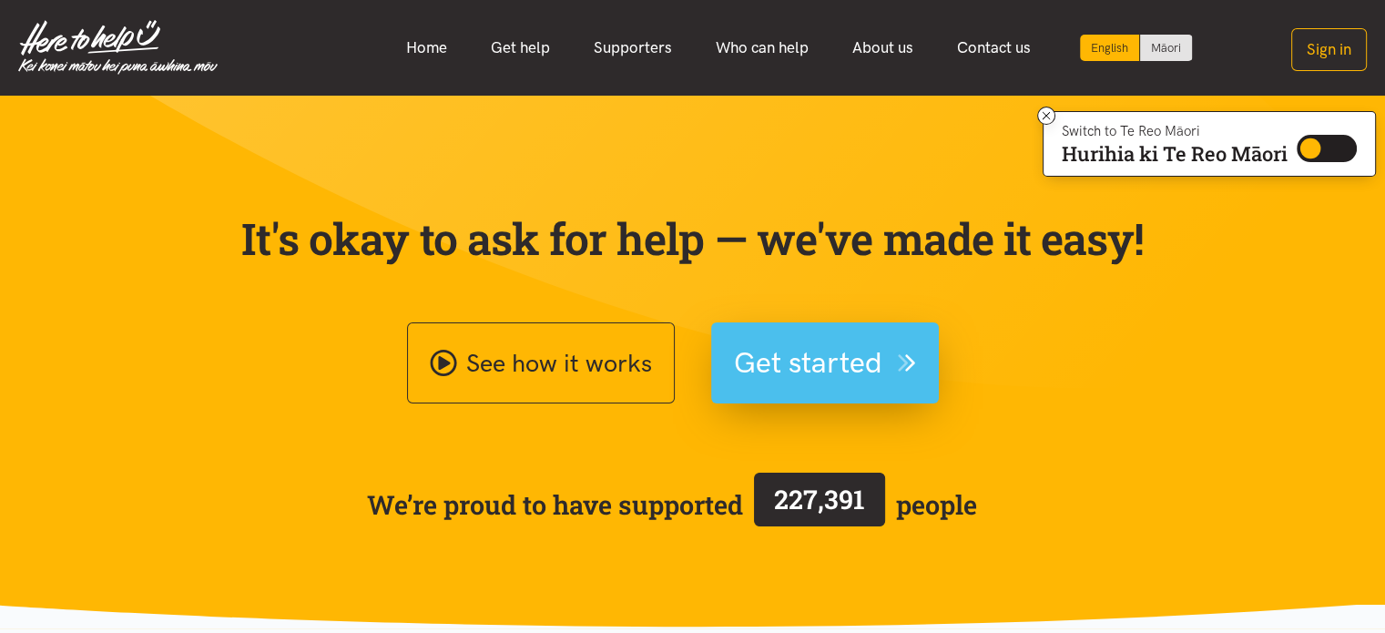
click at [805, 363] on span "Get started" at bounding box center [808, 363] width 148 height 46
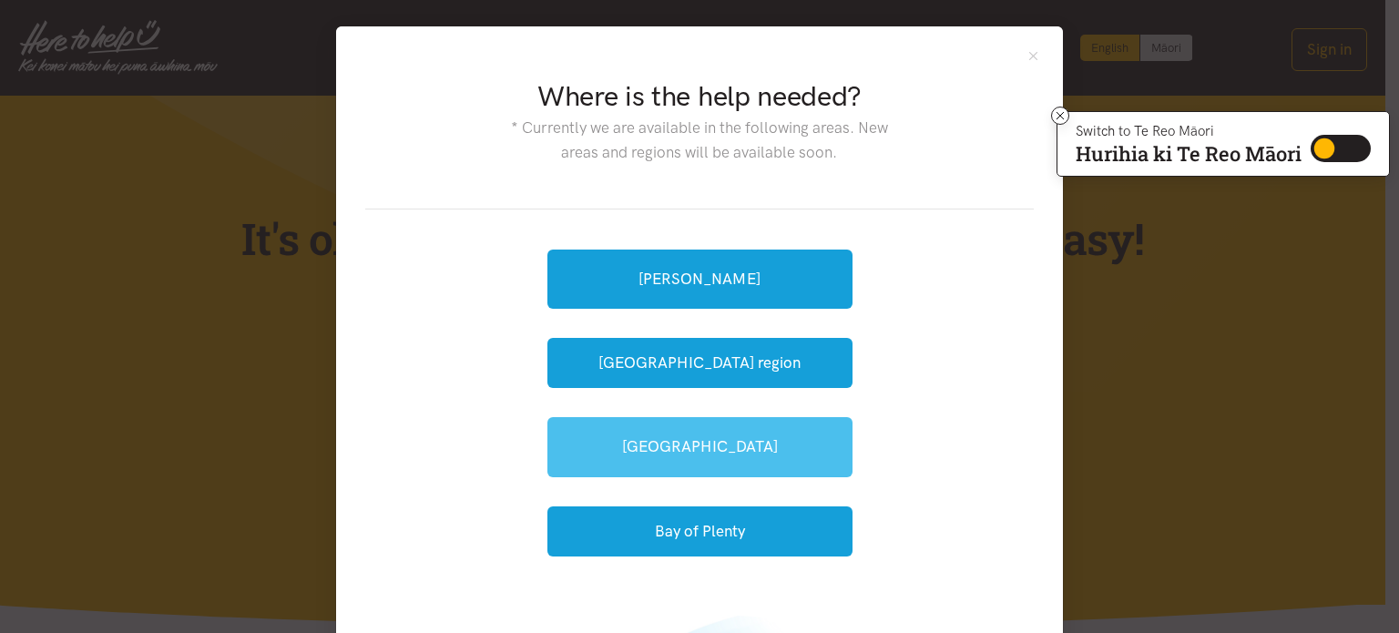
click at [696, 439] on link "[GEOGRAPHIC_DATA]" at bounding box center [699, 446] width 305 height 59
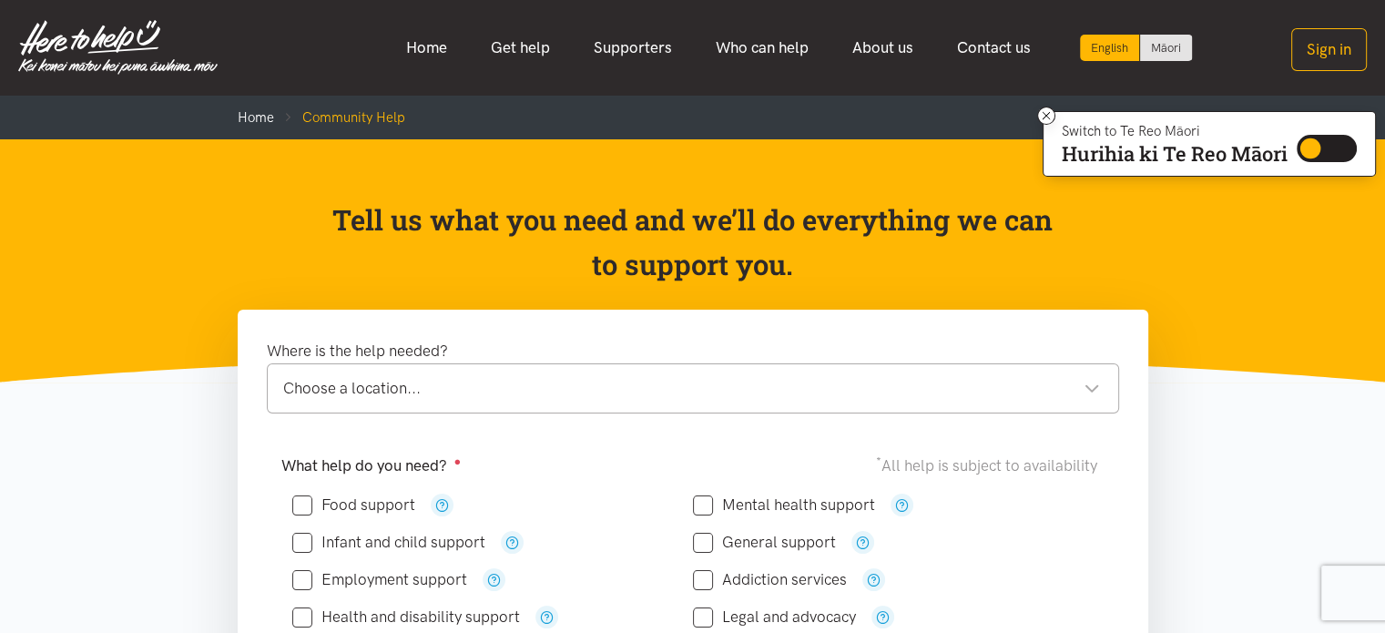
click at [307, 506] on input "Food support" at bounding box center [353, 504] width 123 height 15
checkbox input "true"
click at [1087, 386] on div "Choose a location..." at bounding box center [691, 388] width 817 height 25
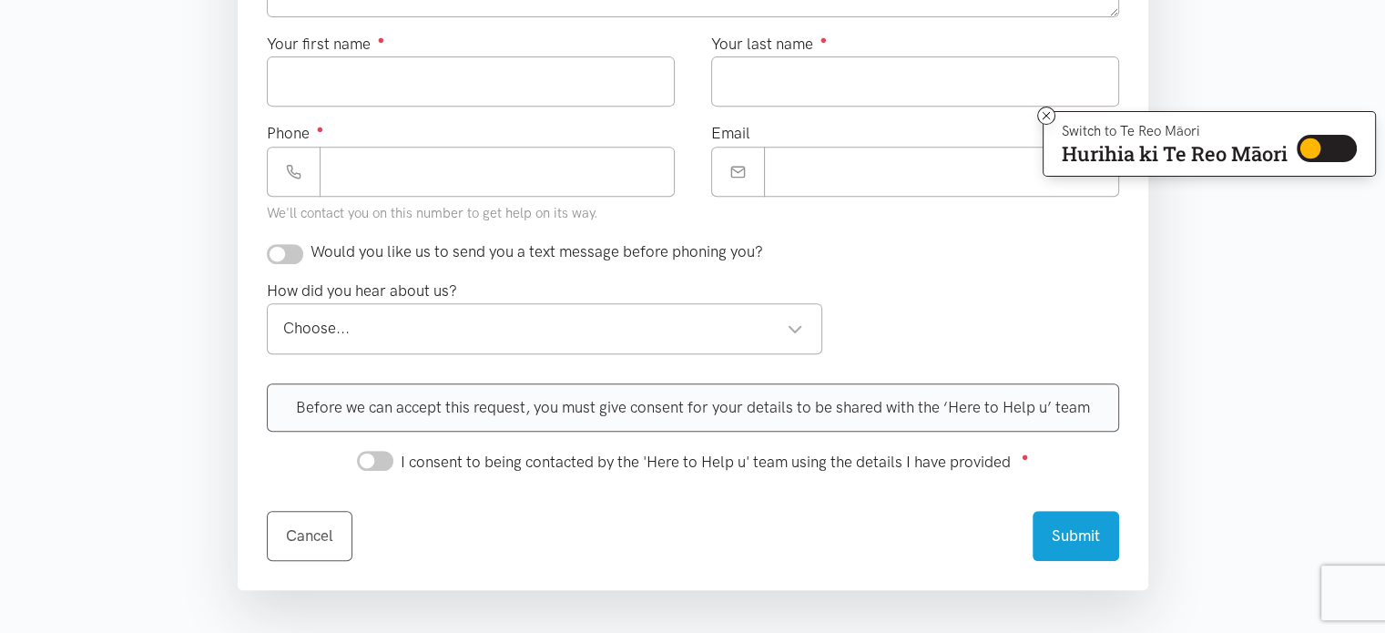
scroll to position [223, 0]
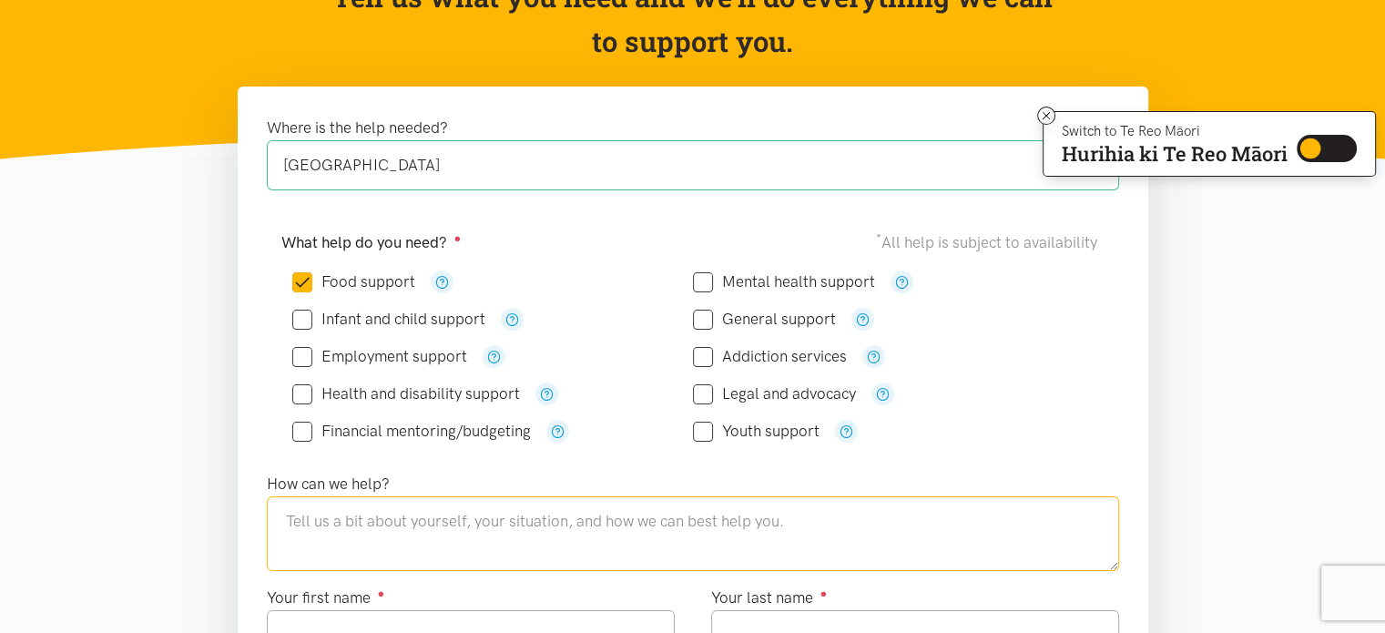
click at [572, 535] on textarea at bounding box center [693, 533] width 852 height 75
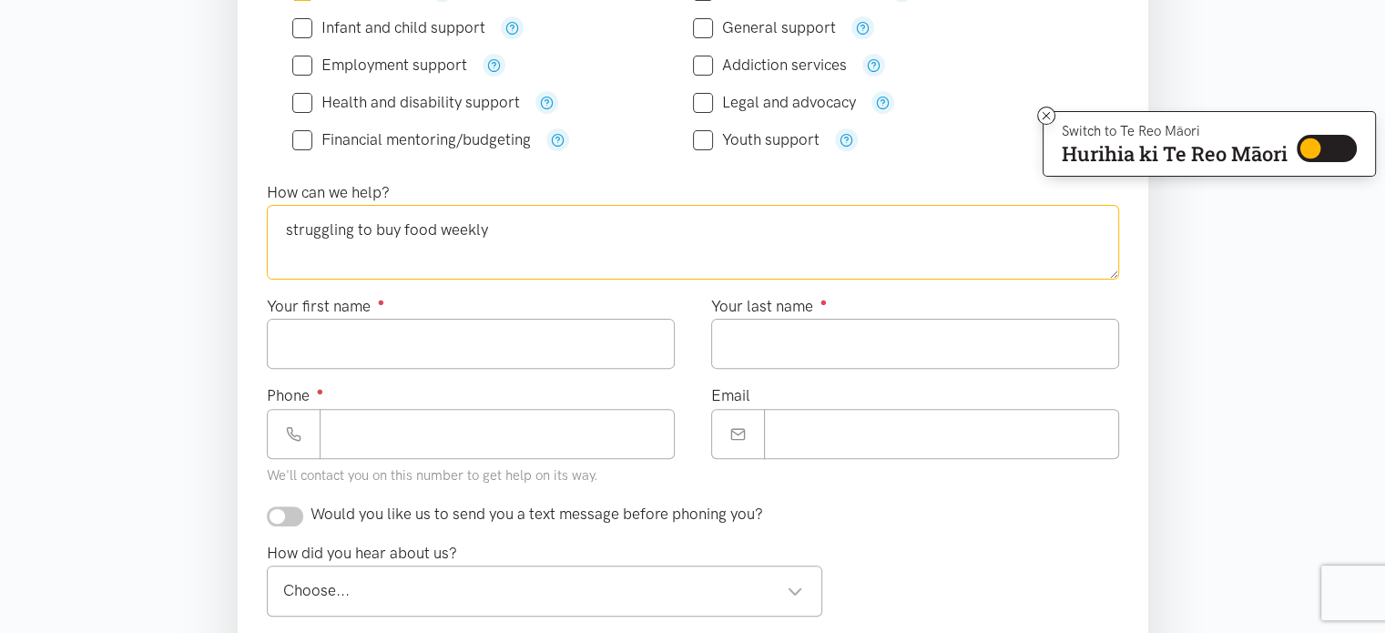
scroll to position [539, 0]
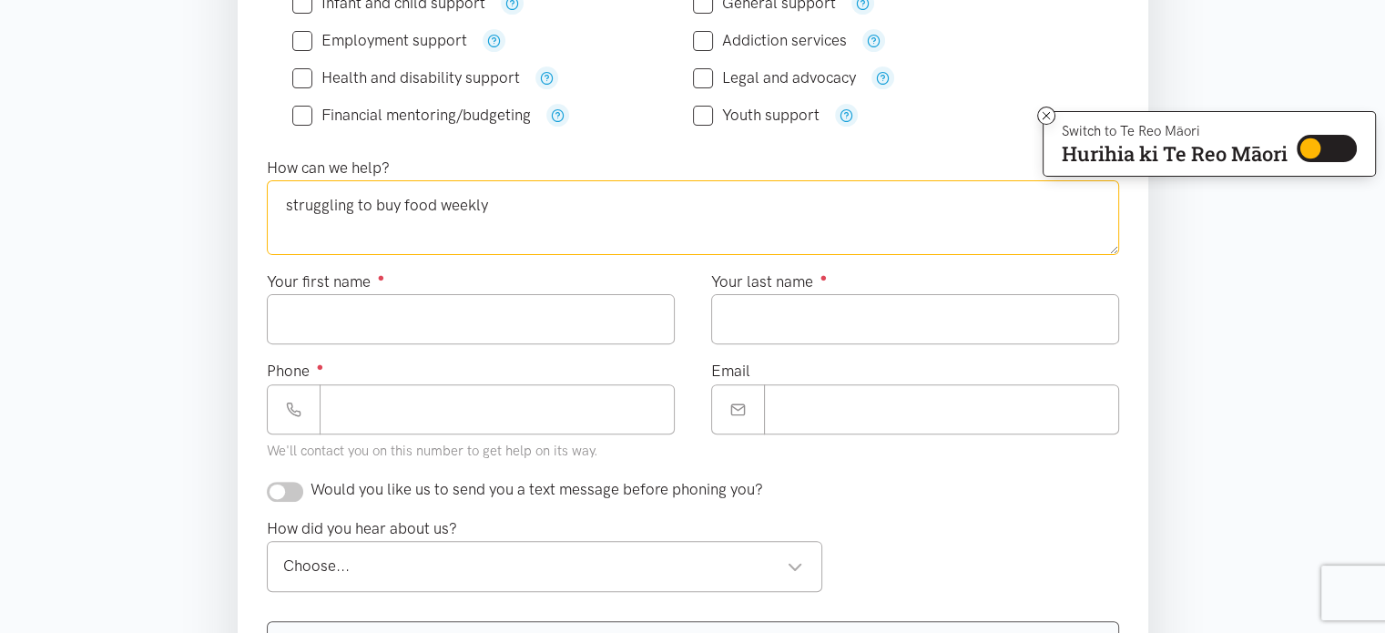
type textarea "struggling to buy food weekly"
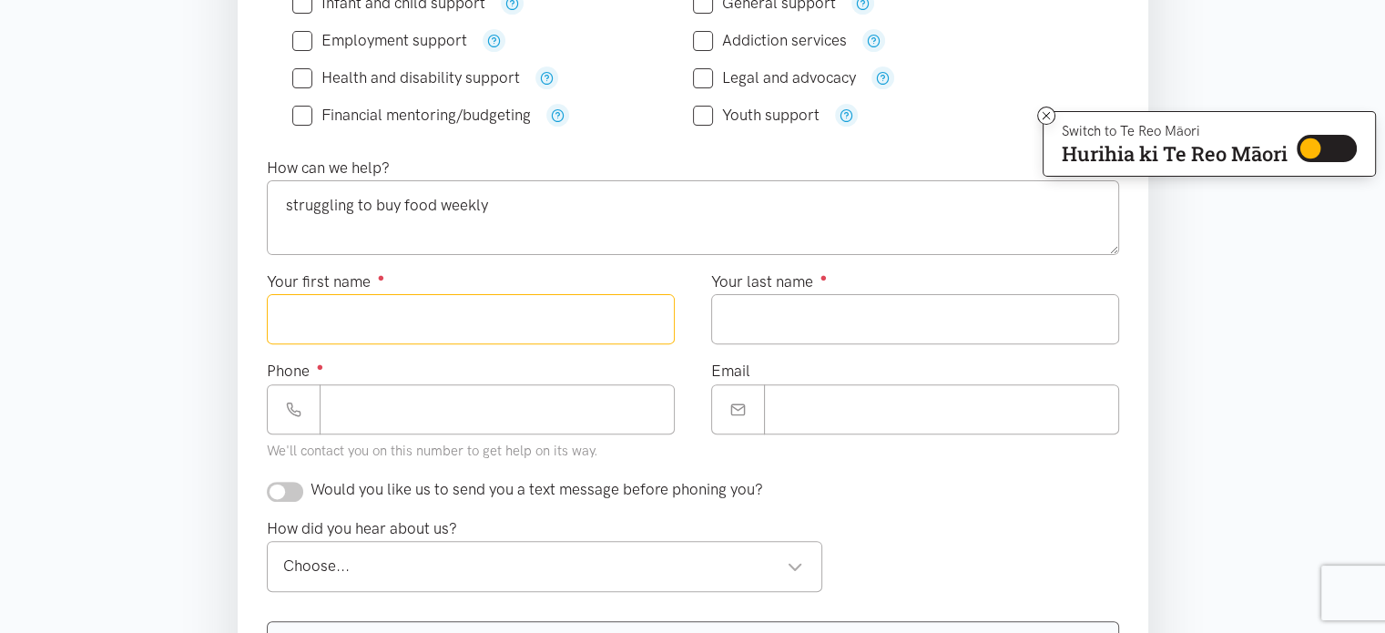
click at [375, 313] on input "Your first name ●" at bounding box center [471, 319] width 408 height 50
click at [324, 311] on input "**********" at bounding box center [471, 319] width 408 height 50
type input "*****"
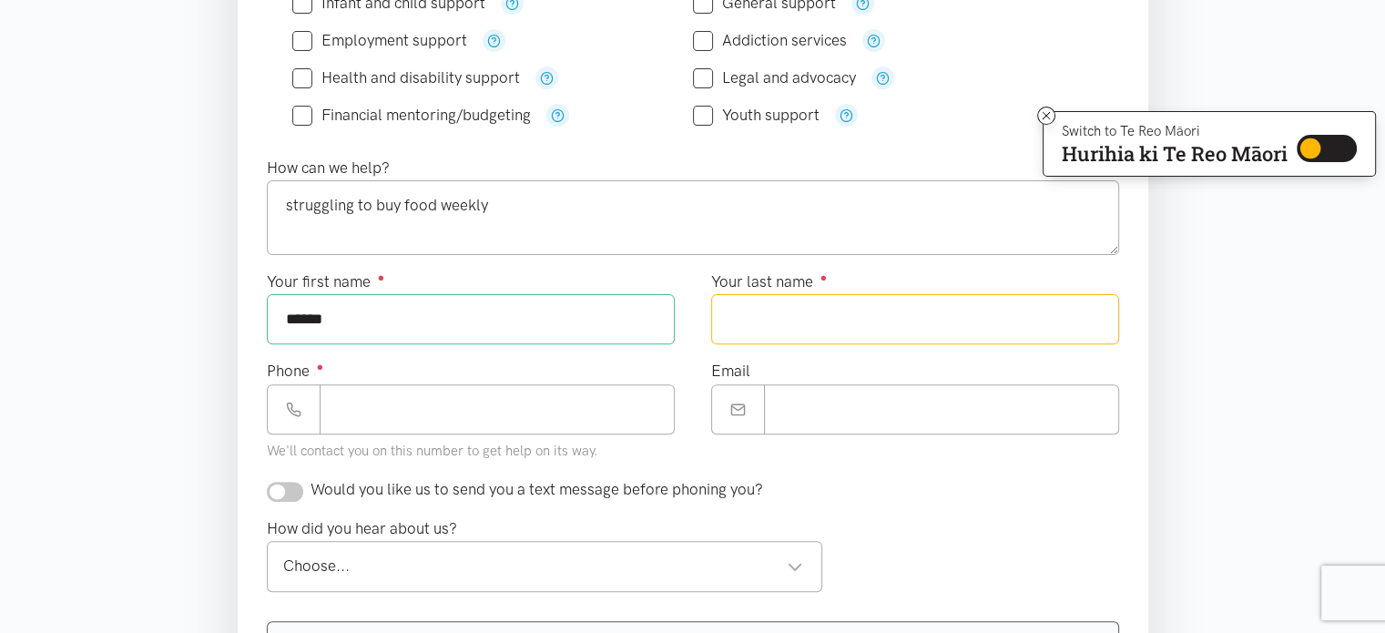
click at [739, 316] on input "Your last name ●" at bounding box center [915, 319] width 408 height 50
type input "********"
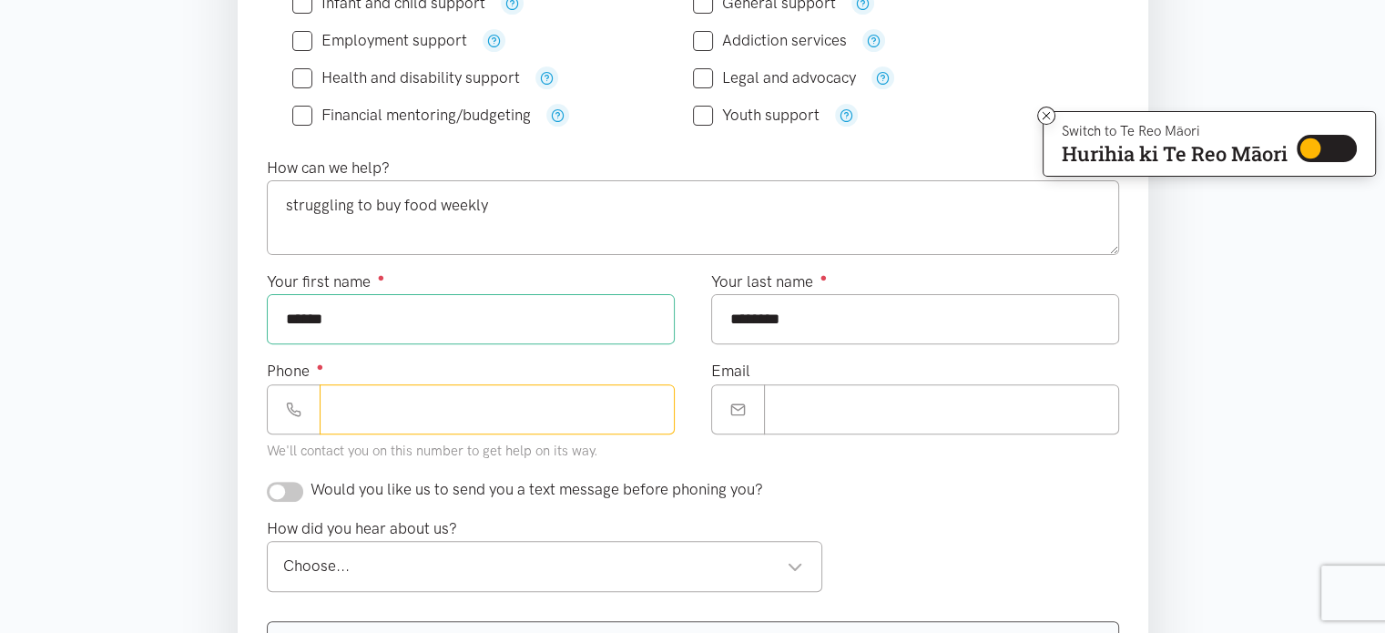
click at [473, 409] on input "Phone ●" at bounding box center [497, 409] width 355 height 50
type input "**********"
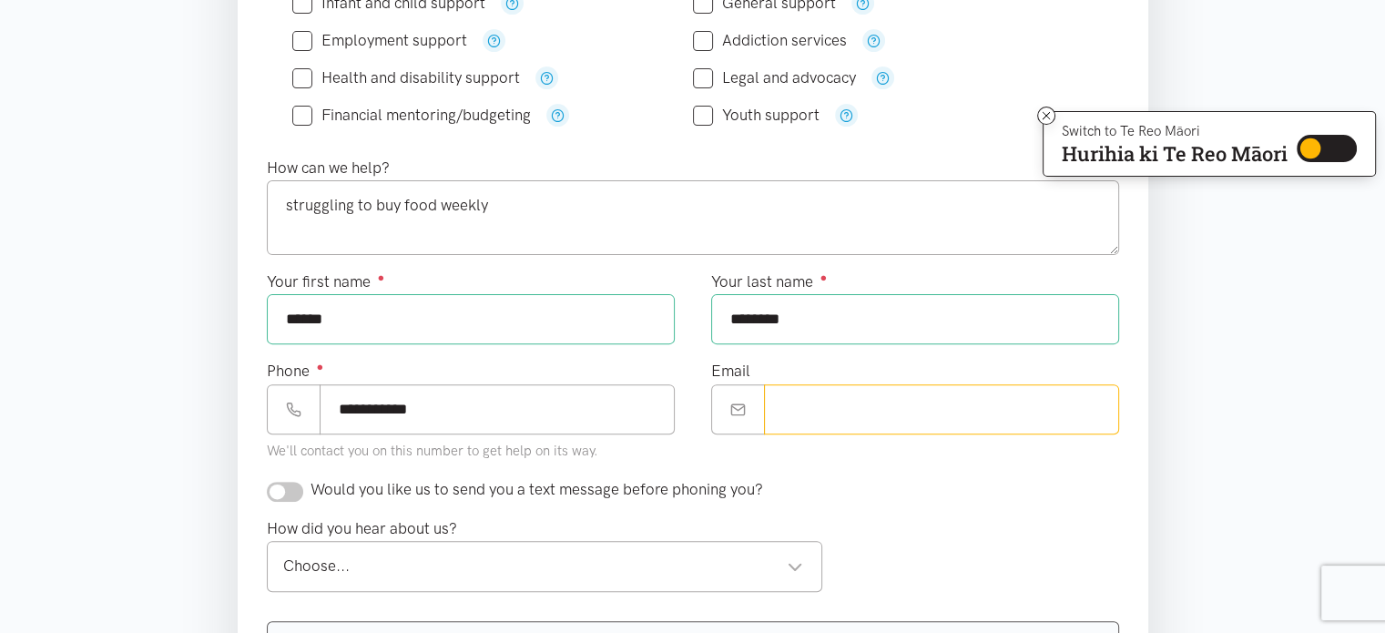
click at [788, 417] on input "Email" at bounding box center [941, 409] width 355 height 50
type input "**********"
click at [300, 487] on input "checkbox" at bounding box center [285, 492] width 36 height 20
checkbox input "true"
click at [789, 565] on div "Choose..." at bounding box center [543, 566] width 521 height 25
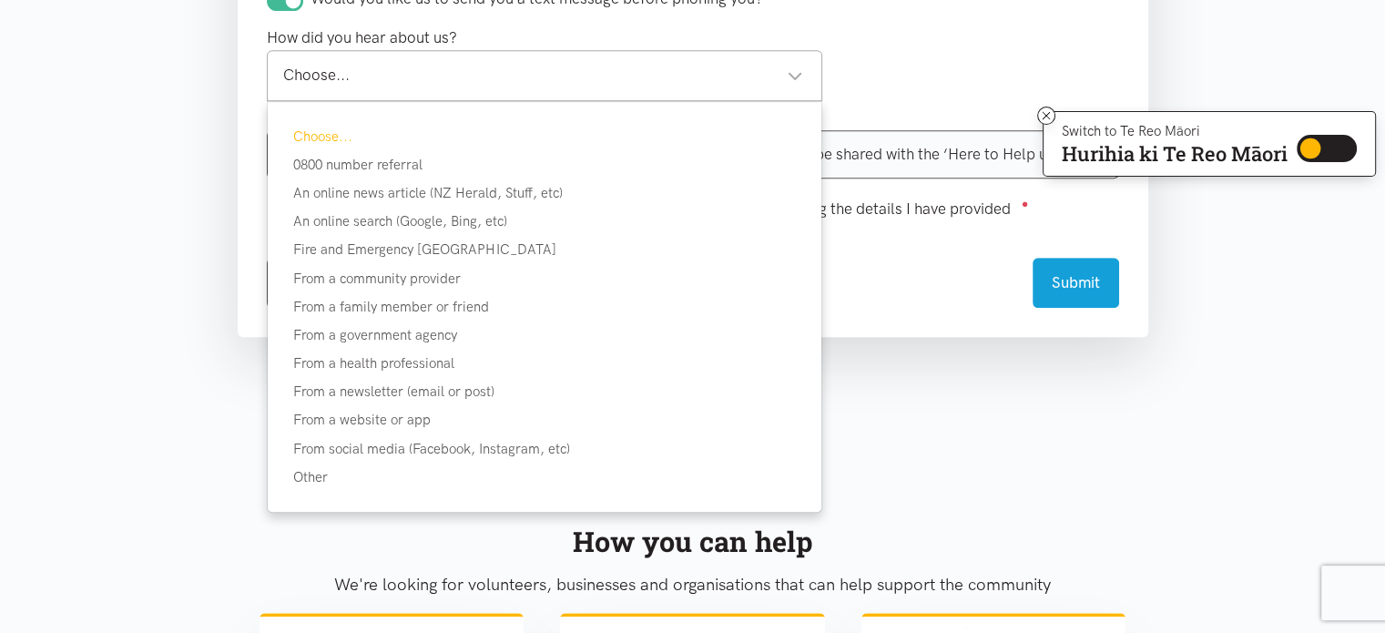
scroll to position [1037, 0]
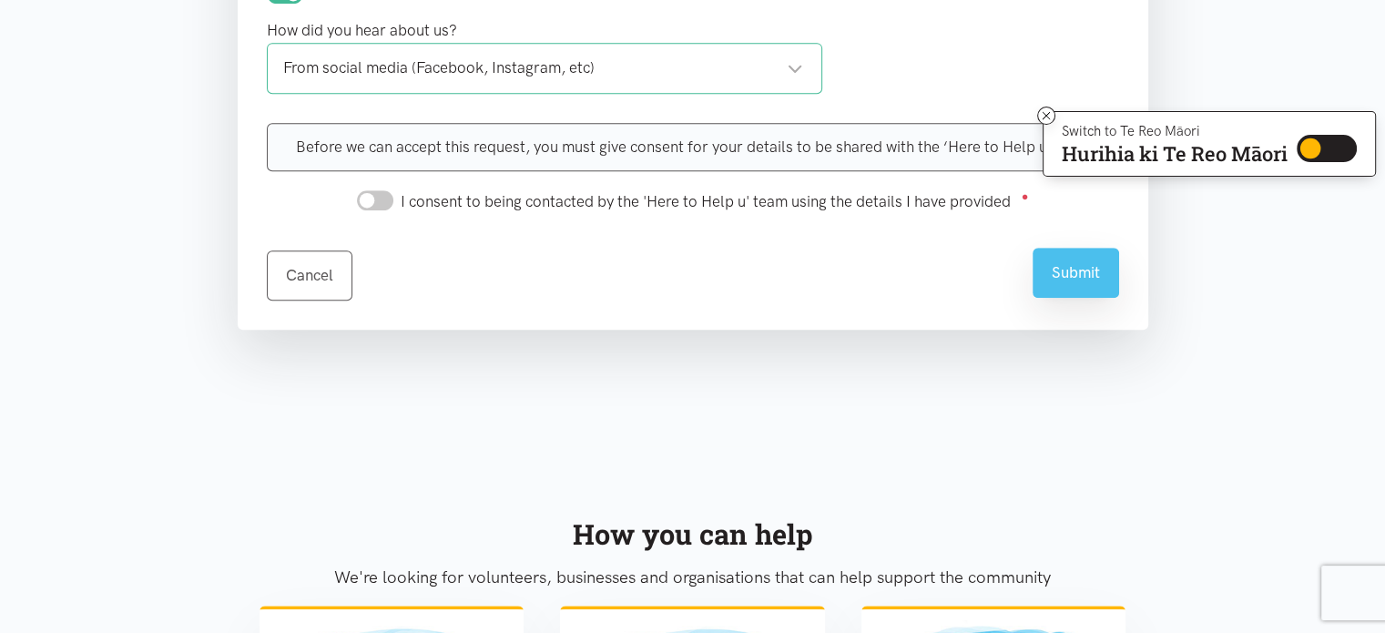
click at [1073, 269] on button "Submit" at bounding box center [1076, 273] width 87 height 50
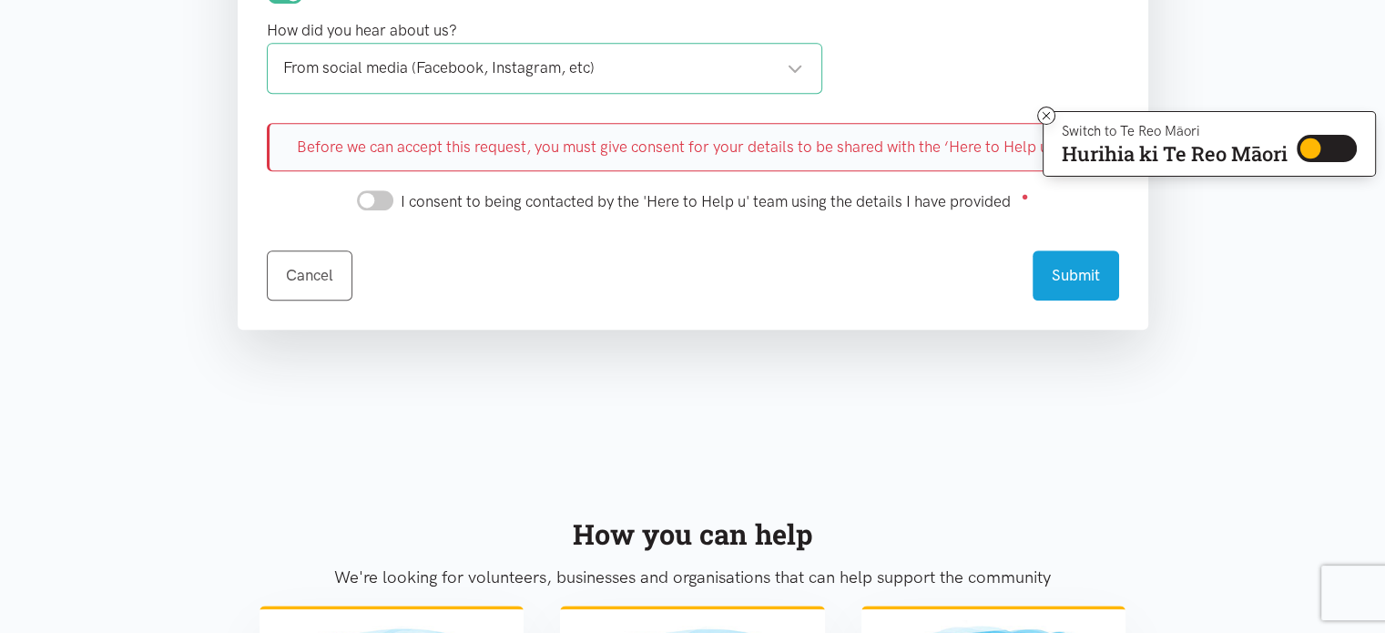
click at [378, 190] on input "I consent to being contacted by the 'Here to Help u' team using the details I h…" at bounding box center [375, 200] width 36 height 20
checkbox input "true"
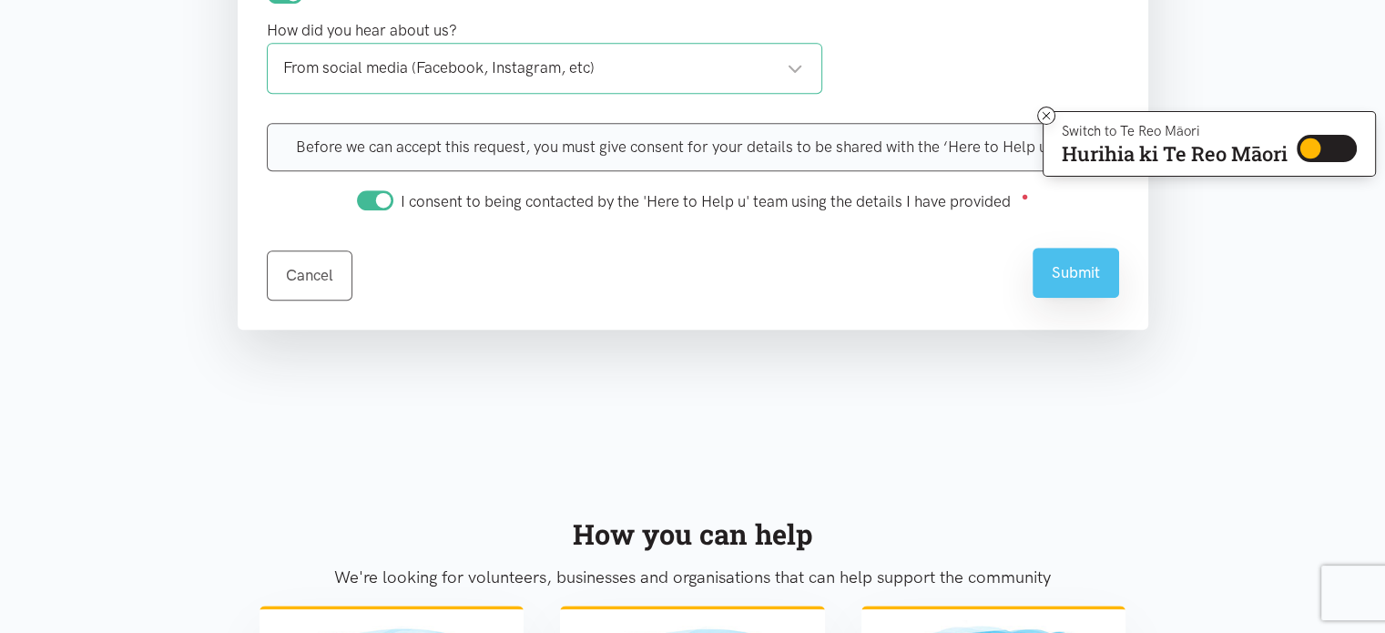
click at [1087, 272] on button "Submit" at bounding box center [1076, 273] width 87 height 50
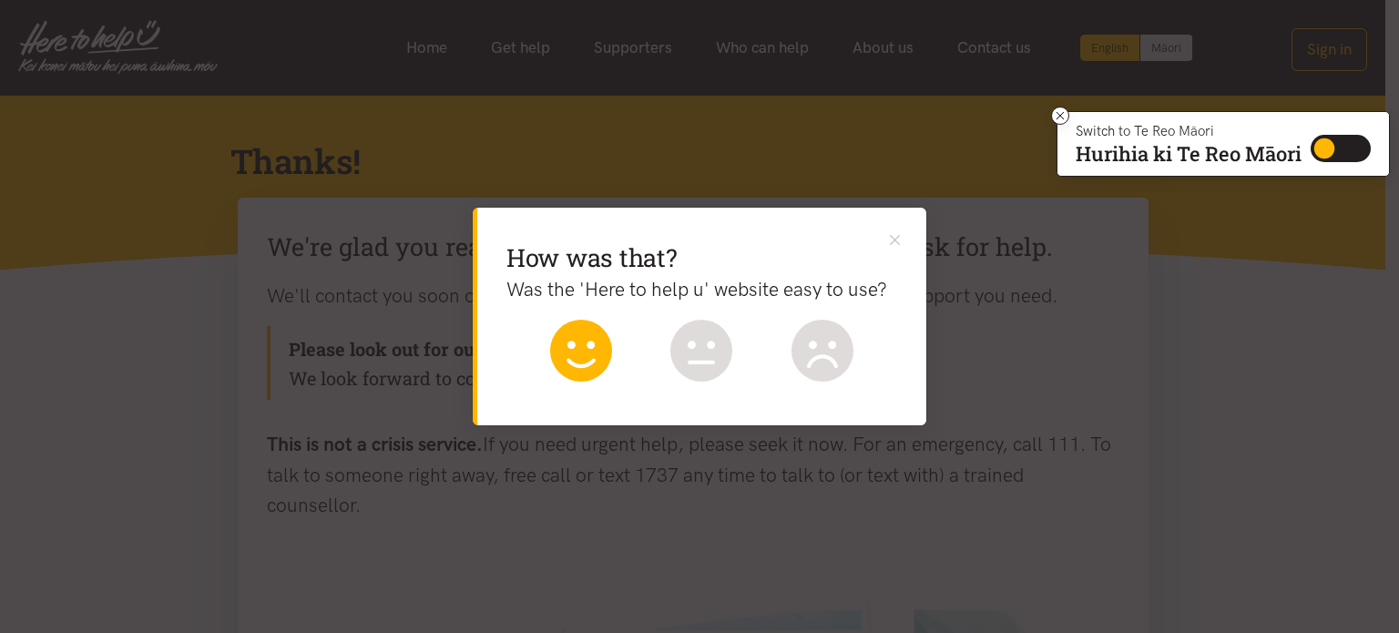
click at [582, 362] on icon at bounding box center [581, 351] width 62 height 62
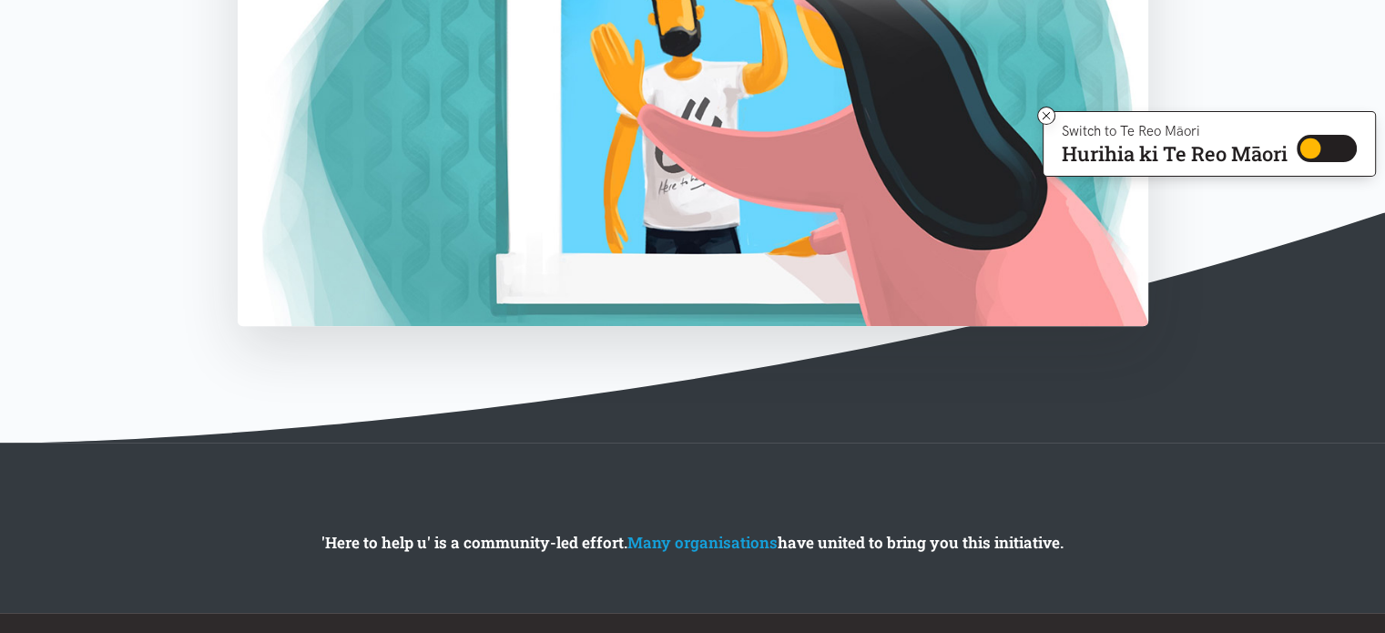
scroll to position [823, 0]
